Goal: Use online tool/utility: Utilize a website feature to perform a specific function

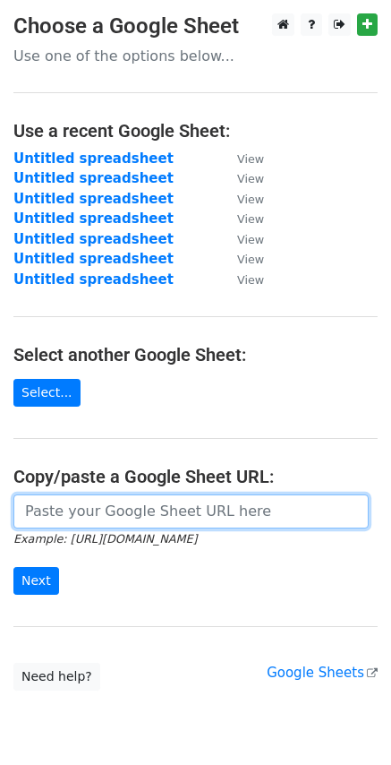
click at [68, 512] on input "url" at bounding box center [191, 512] width 356 height 34
paste input "[URL][DOMAIN_NAME]"
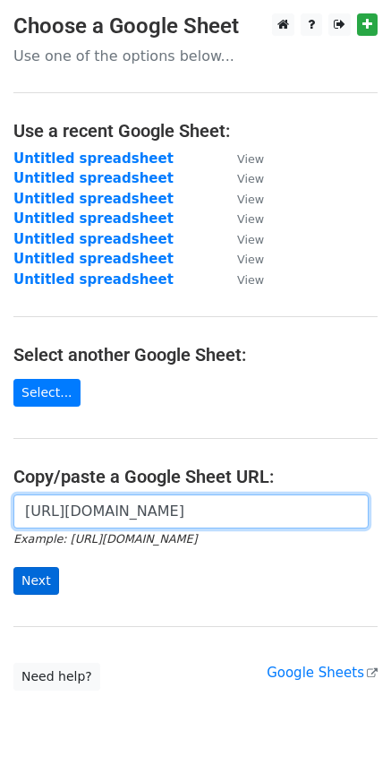
type input "[URL][DOMAIN_NAME]"
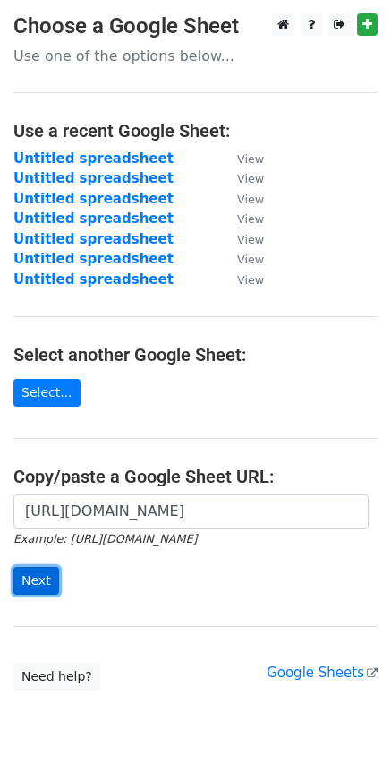
click at [39, 587] on input "Next" at bounding box center [36, 581] width 46 height 28
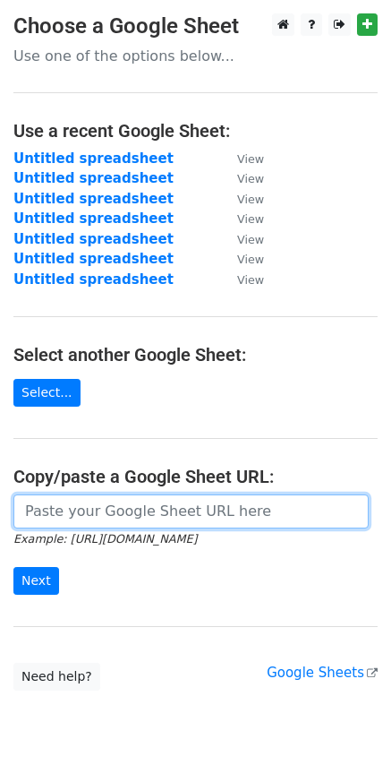
click at [78, 507] on input "url" at bounding box center [191, 512] width 356 height 34
paste input "[URL][DOMAIN_NAME]"
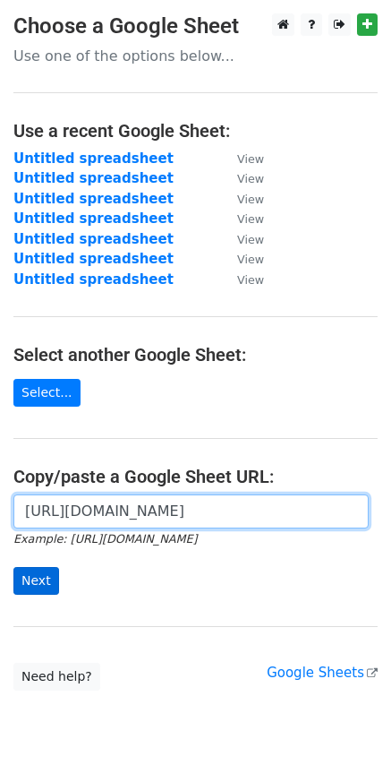
type input "[URL][DOMAIN_NAME]"
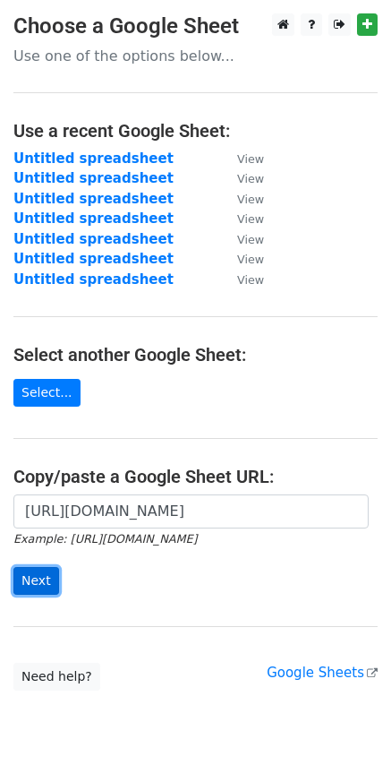
click at [39, 588] on input "Next" at bounding box center [36, 581] width 46 height 28
